Goal: Use online tool/utility: Utilize a website feature to perform a specific function

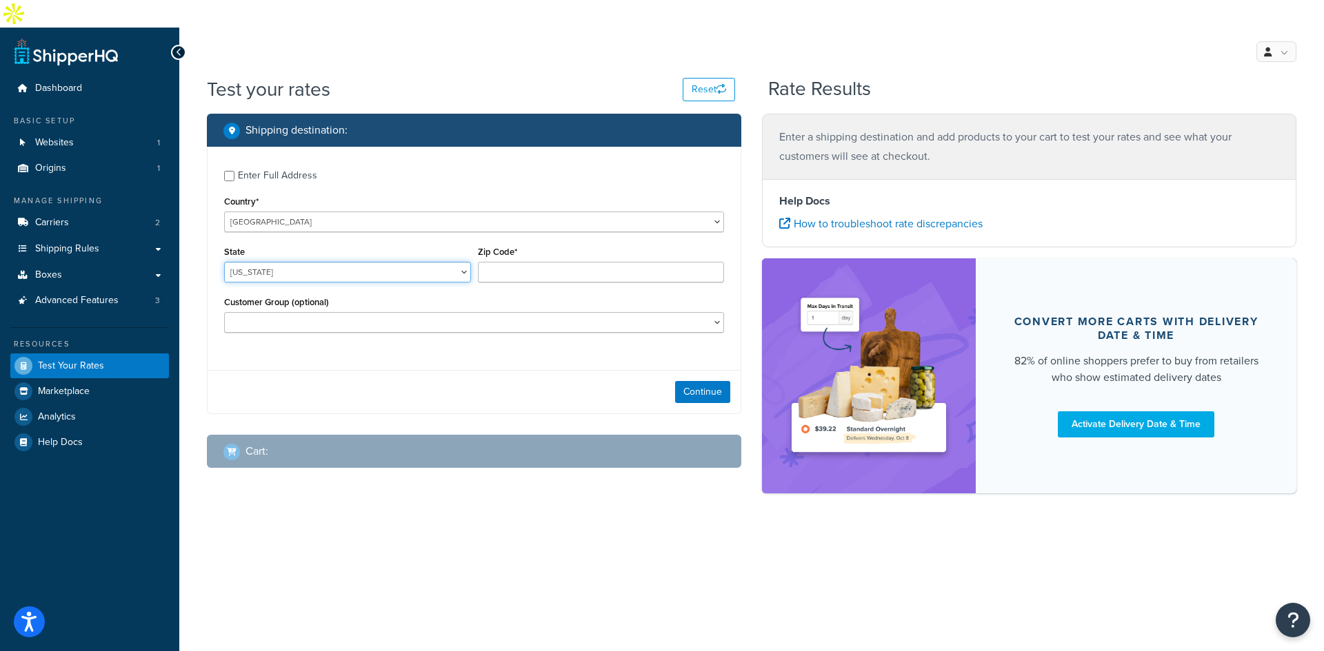
click at [445, 262] on select "Alabama Alaska American Samoa Arizona Arkansas Armed Forces Americas Armed Forc…" at bounding box center [347, 272] width 247 height 21
select select "MO"
click at [224, 262] on select "Alabama Alaska American Samoa Arizona Arkansas Armed Forces Americas Armed Forc…" at bounding box center [347, 272] width 247 height 21
click at [507, 262] on input "Zip Code*" at bounding box center [601, 272] width 247 height 21
type input "65065"
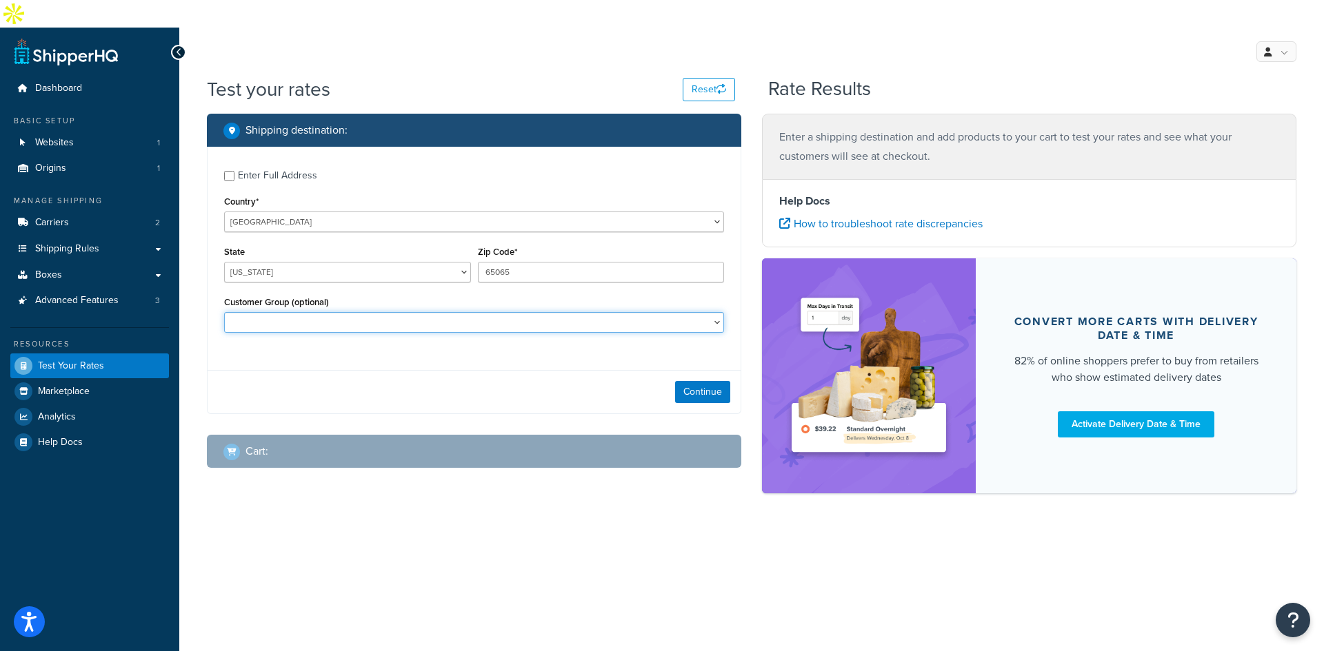
click at [399, 312] on select "Retail Wholesale" at bounding box center [474, 322] width 500 height 21
drag, startPoint x: 465, startPoint y: 408, endPoint x: 483, endPoint y: 405, distance: 18.3
click at [466, 435] on div "Cart :" at bounding box center [474, 451] width 534 height 33
click at [678, 377] on div "Continue" at bounding box center [473, 391] width 533 height 43
click at [691, 381] on button "Continue" at bounding box center [702, 392] width 55 height 22
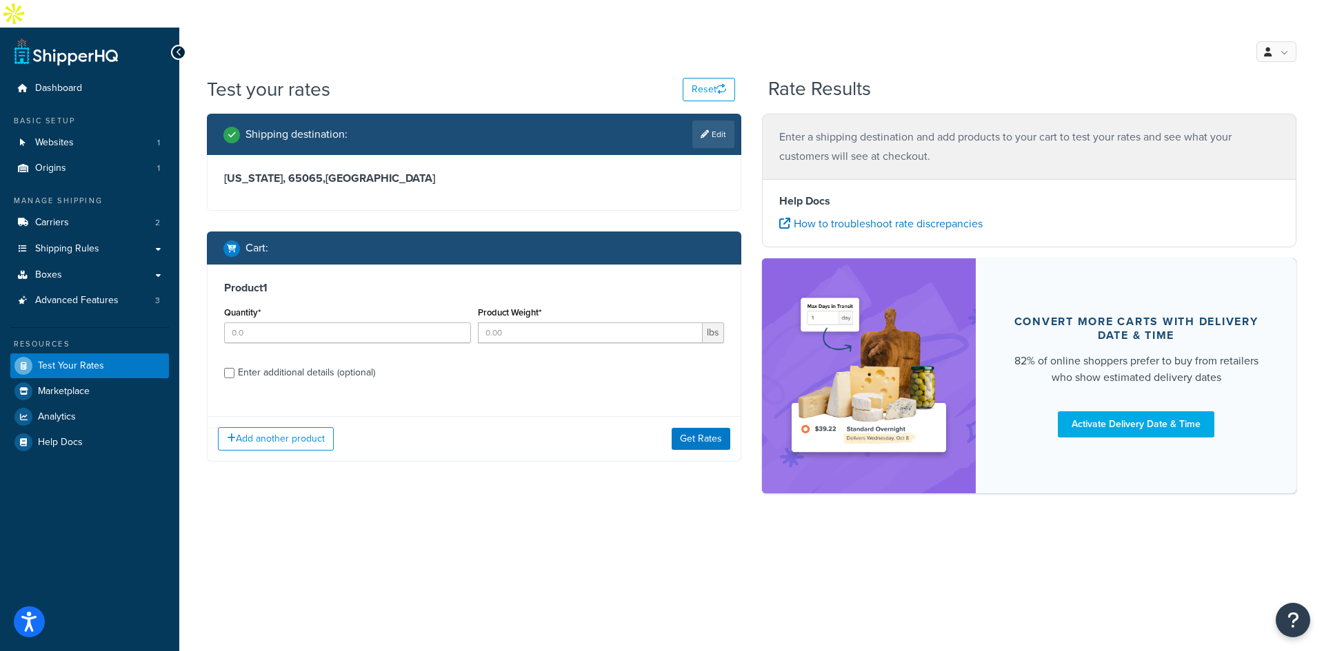
click at [336, 303] on div "Quantity*" at bounding box center [347, 323] width 247 height 40
click at [338, 323] on input "Quantity*" at bounding box center [347, 333] width 247 height 21
type input "5"
type input "8"
click at [529, 416] on div "Add another product Get Rates" at bounding box center [473, 438] width 533 height 45
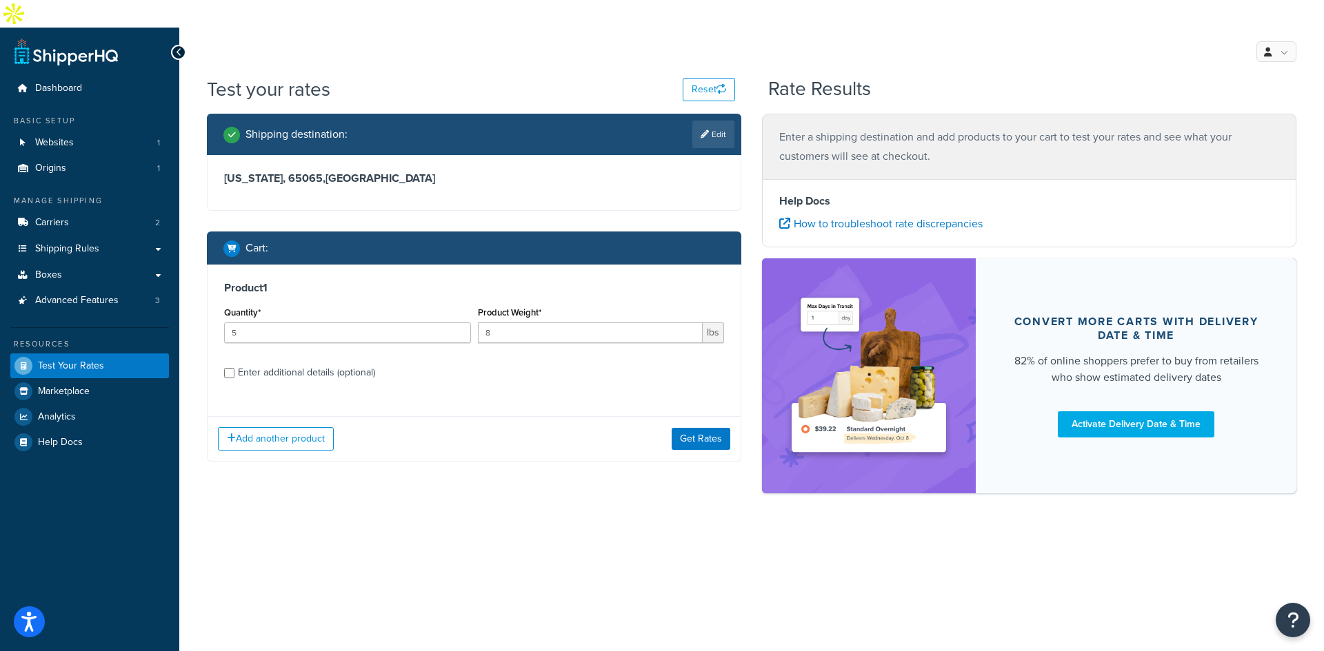
click at [353, 363] on div "Enter additional details (optional)" at bounding box center [306, 372] width 137 height 19
click at [234, 368] on input "Enter additional details (optional)" at bounding box center [229, 373] width 10 height 10
checkbox input "true"
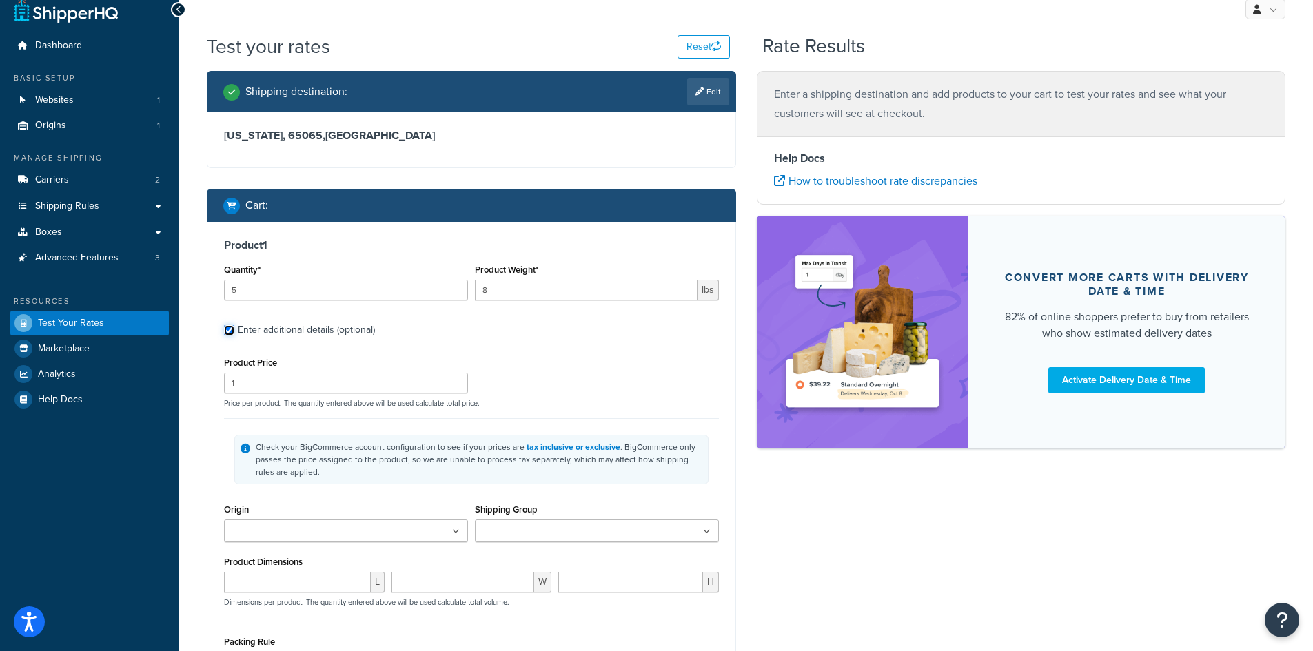
scroll to position [138, 0]
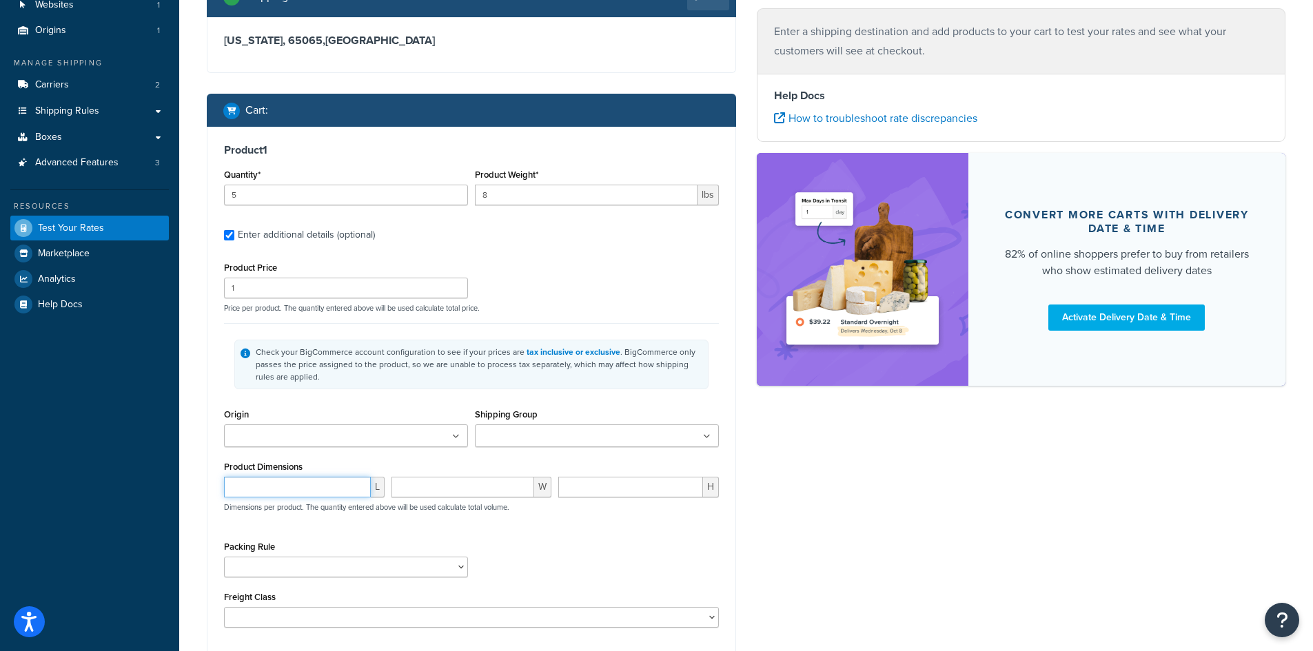
click at [326, 477] on input "number" at bounding box center [297, 487] width 147 height 21
type input "43"
type input "1.5"
click at [820, 538] on div "Shipping destination : Edit Missouri, 65065 , United States Cart : Product 1 Qu…" at bounding box center [746, 354] width 1100 height 756
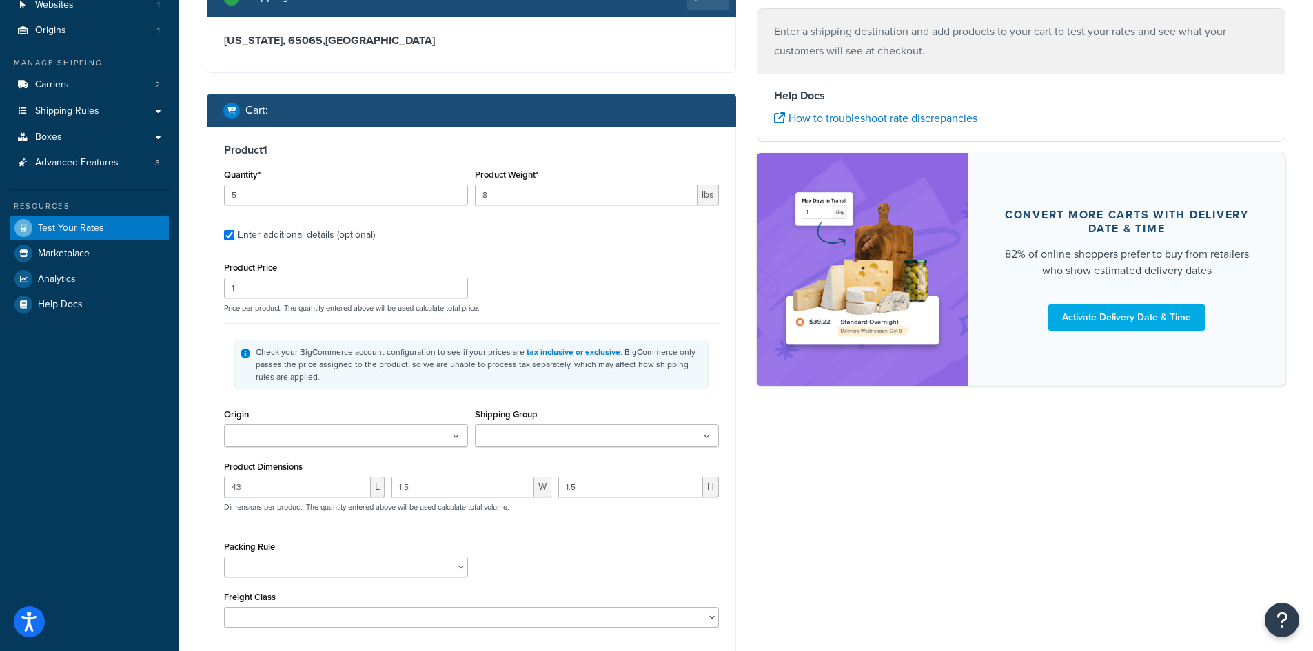
scroll to position [207, 0]
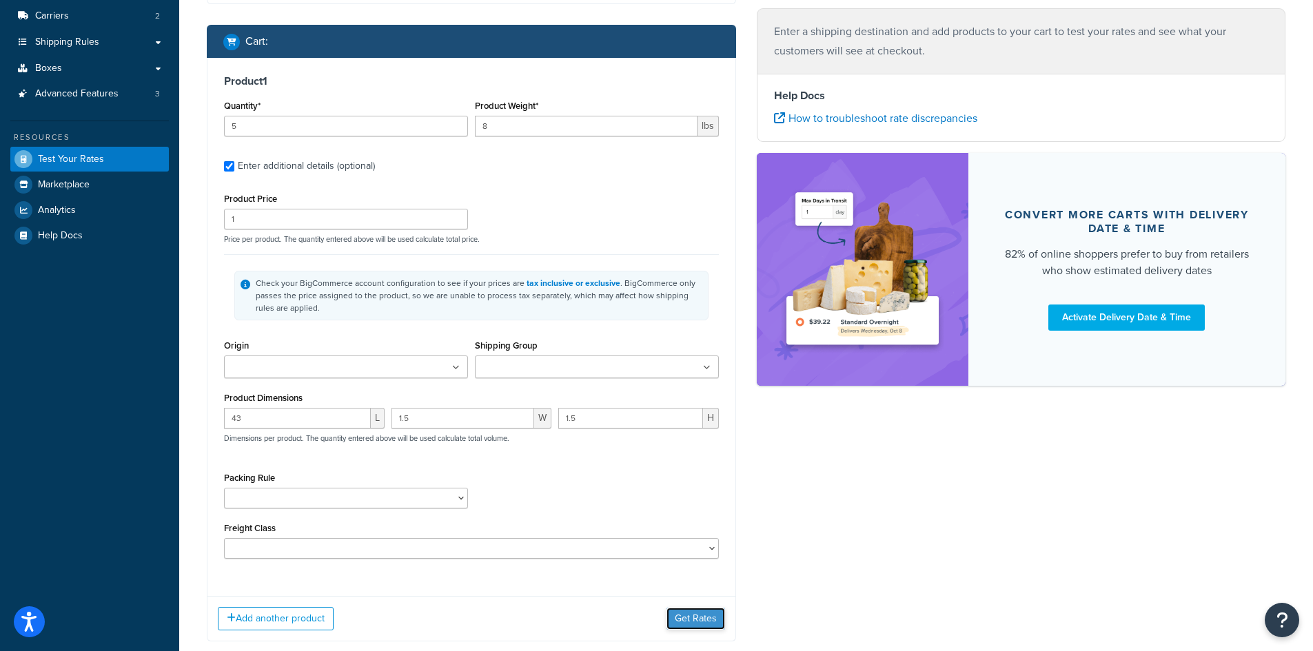
click at [698, 608] on button "Get Rates" at bounding box center [696, 619] width 59 height 22
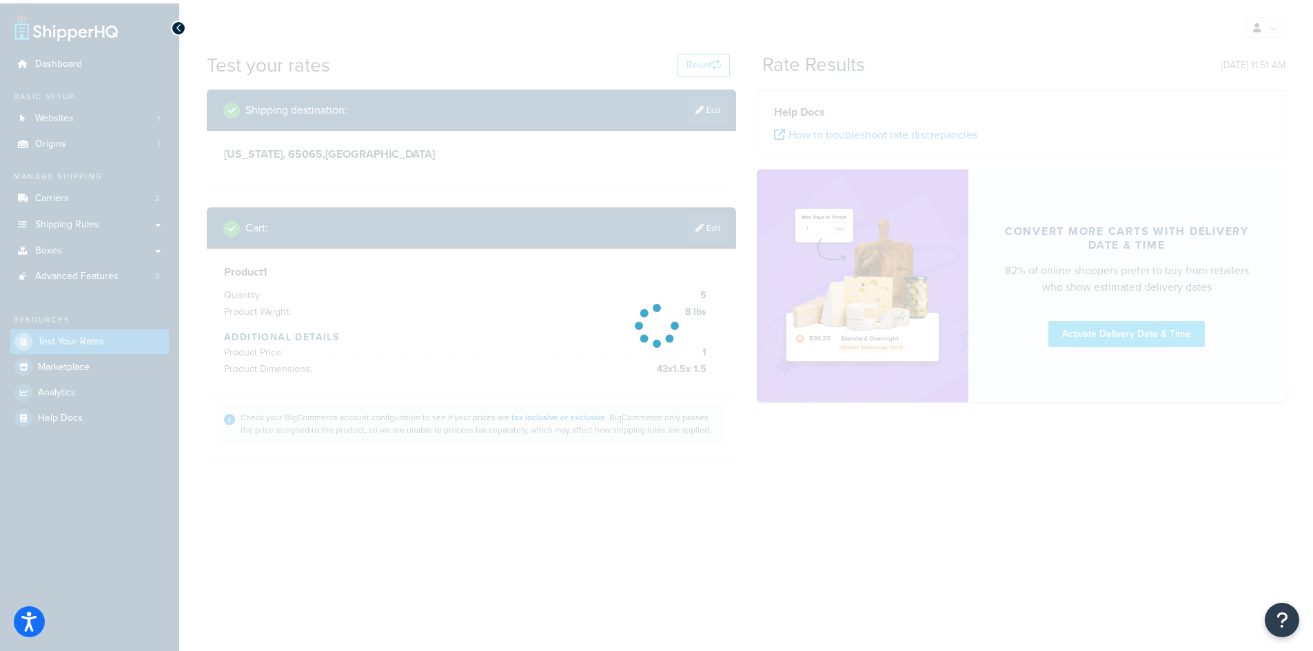
scroll to position [0, 0]
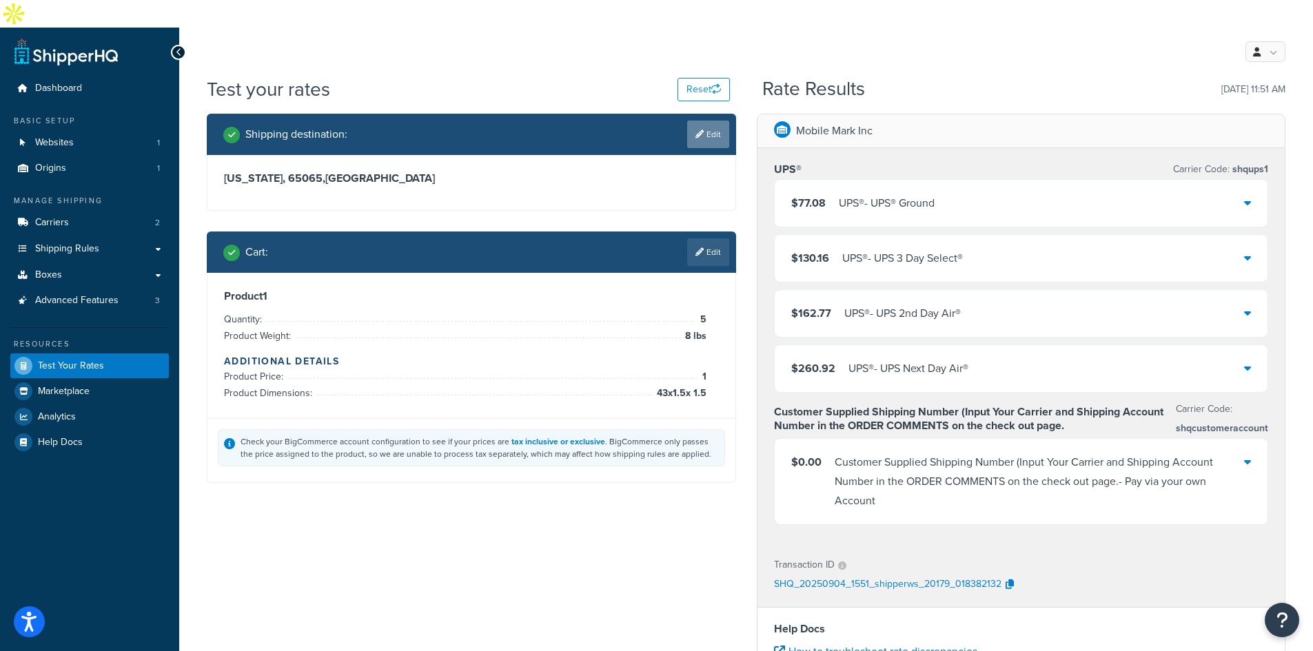
click at [711, 121] on link "Edit" at bounding box center [708, 135] width 42 height 28
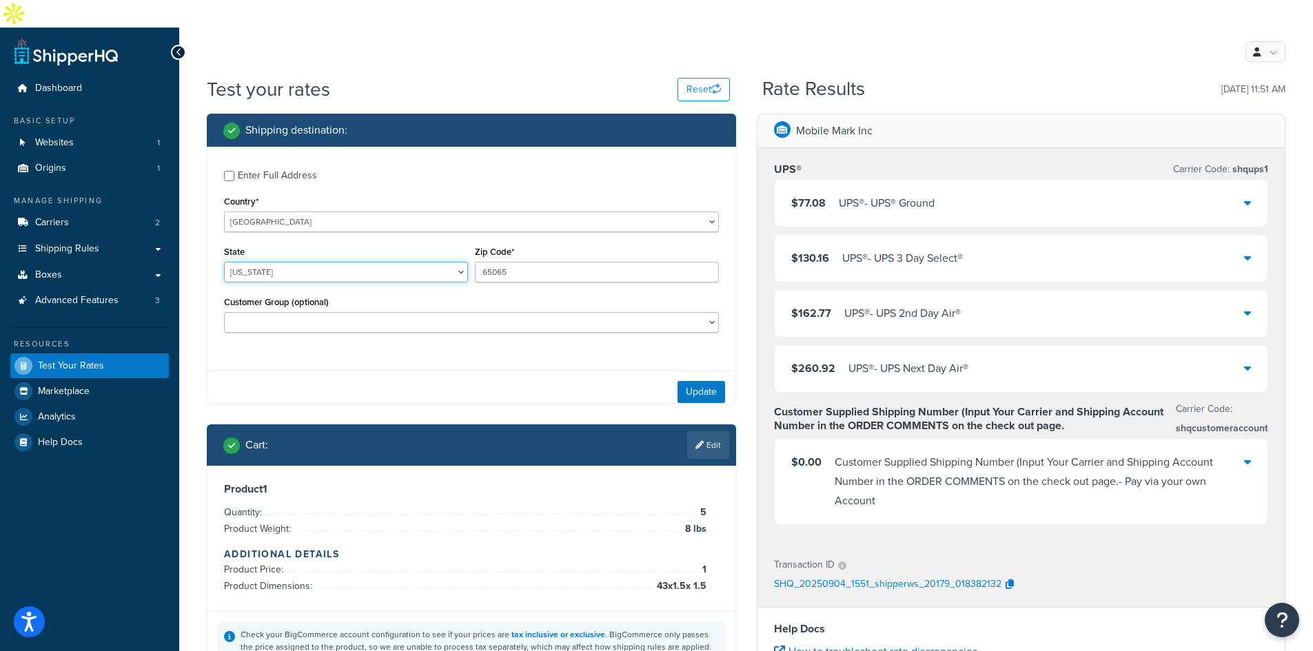
click at [309, 262] on select "Alabama Alaska American Samoa Arizona Arkansas Armed Forces Americas Armed Forc…" at bounding box center [346, 272] width 244 height 21
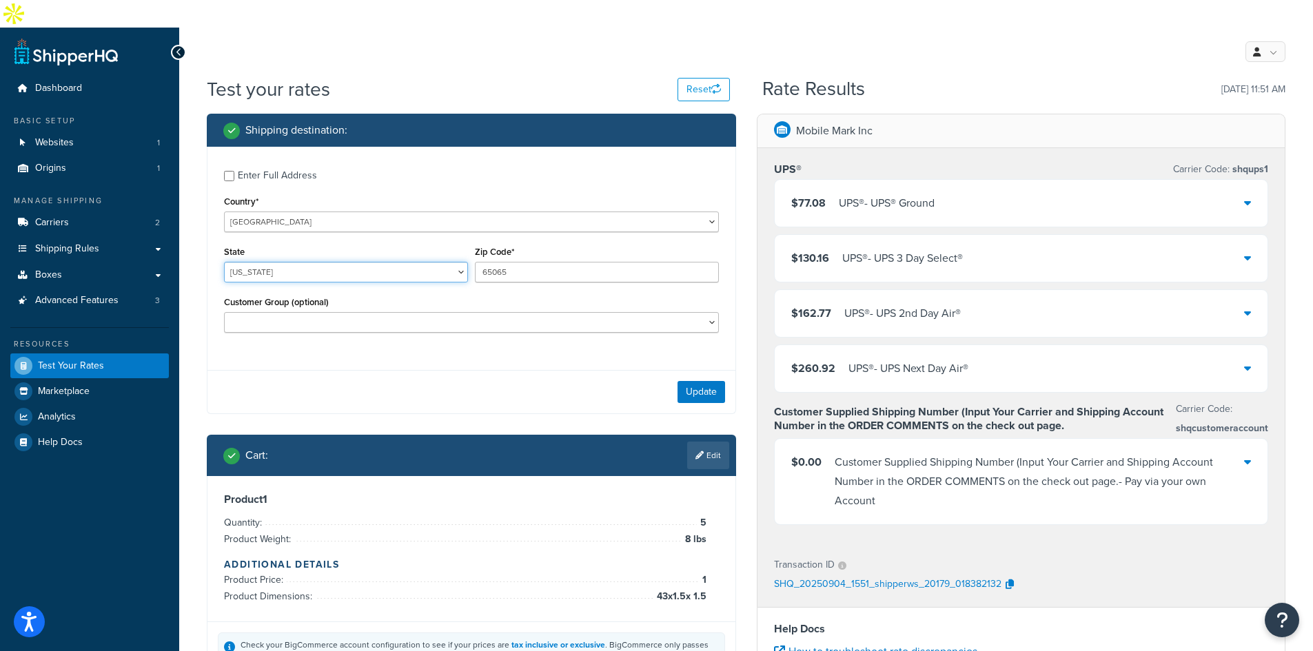
select select "OH"
click at [224, 262] on select "Alabama Alaska American Samoa Arizona Arkansas Armed Forces Americas Armed Forc…" at bounding box center [346, 272] width 244 height 21
type input "44420"
click at [701, 381] on button "Update" at bounding box center [702, 392] width 48 height 22
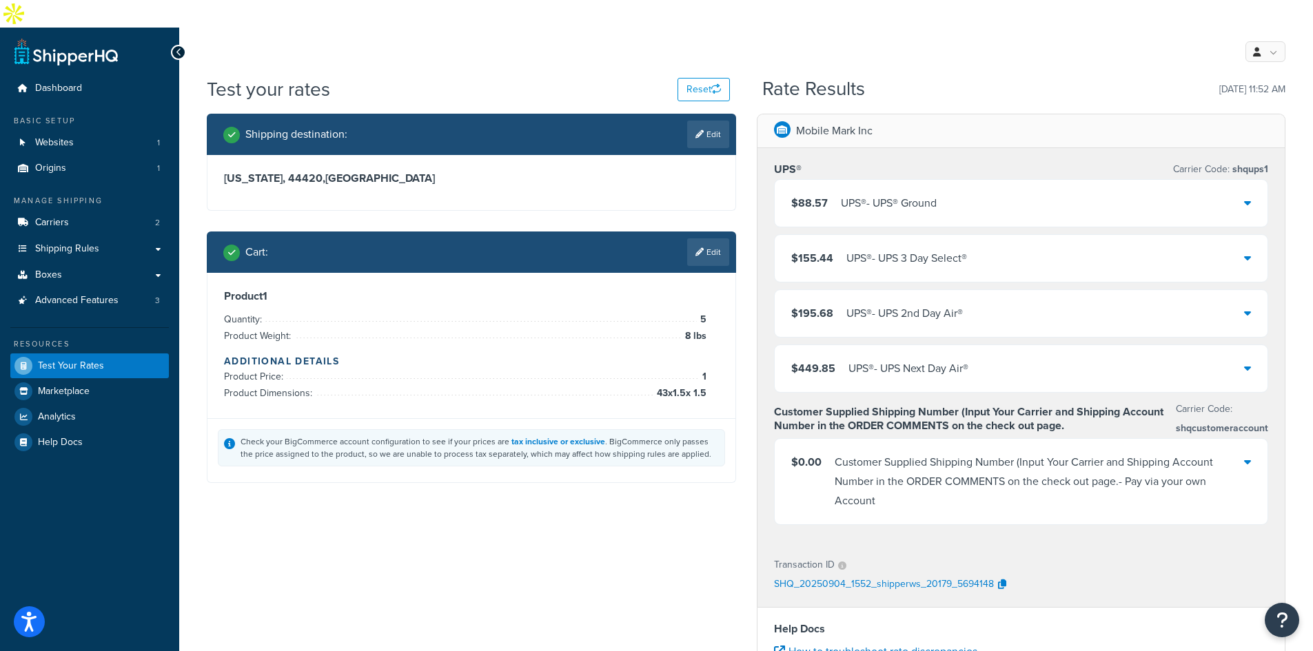
click at [1241, 181] on div "$88.57 UPS® - UPS® Ground" at bounding box center [1022, 203] width 494 height 47
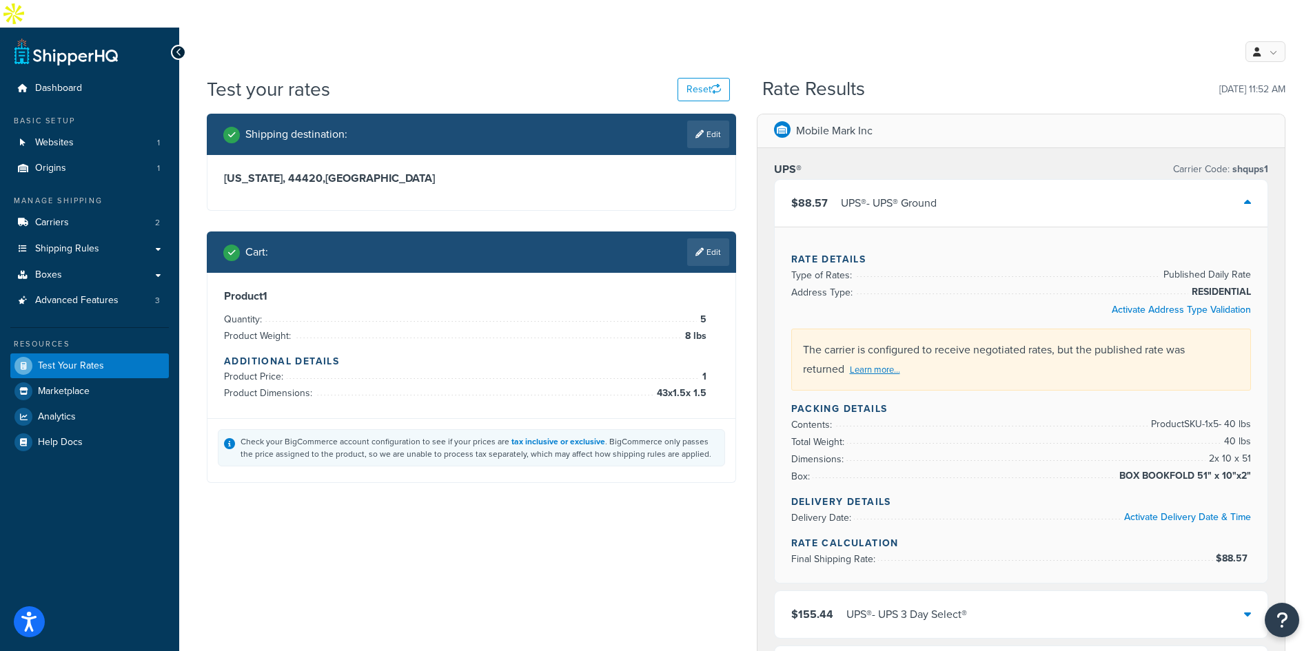
click at [1241, 181] on div "$88.57 UPS® - UPS® Ground" at bounding box center [1022, 203] width 494 height 47
